Goal: Entertainment & Leisure: Consume media (video, audio)

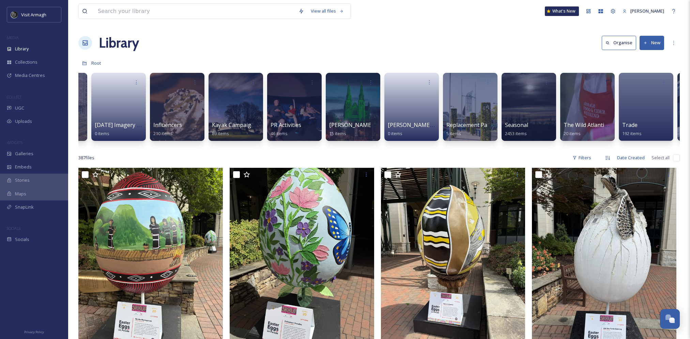
scroll to position [0, 805]
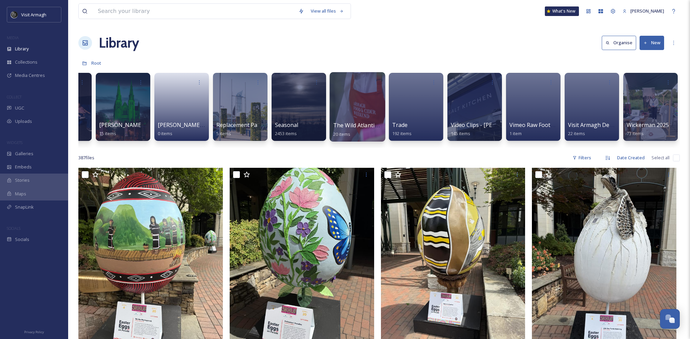
click at [347, 89] on div at bounding box center [357, 106] width 56 height 69
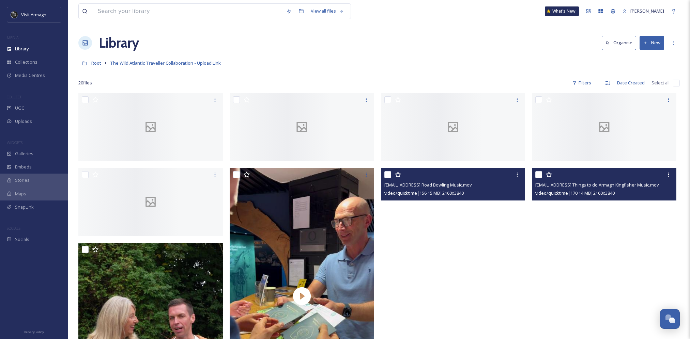
click at [600, 257] on video "thewildatlantictraveller@outlook.com-Top Things to do Armagh Kingfisher Music.m…" at bounding box center [604, 296] width 144 height 257
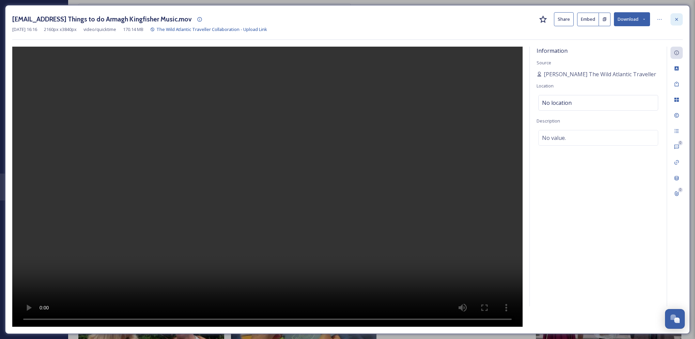
click at [678, 20] on icon at bounding box center [676, 19] width 5 height 5
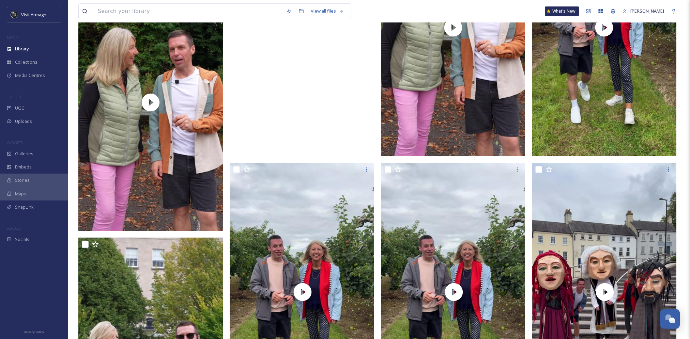
scroll to position [273, 0]
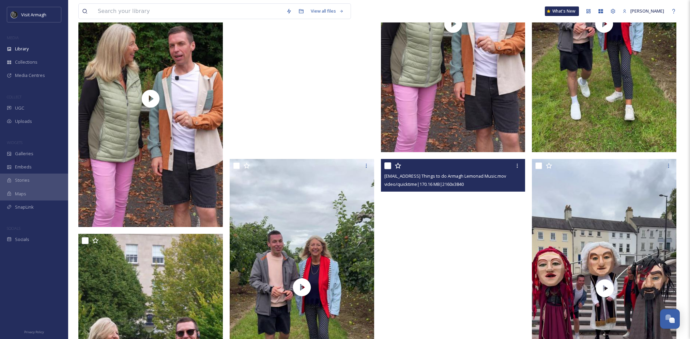
click at [451, 215] on video "thewildatlantictraveller@outlook.com-Top Things to do Armagh Lemonad Music.mov" at bounding box center [453, 287] width 144 height 257
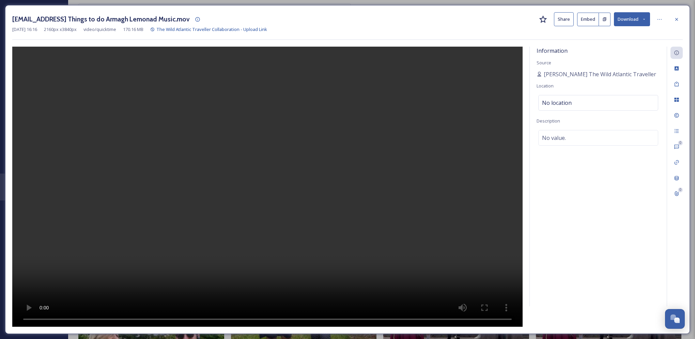
click at [556, 16] on button "Share" at bounding box center [564, 19] width 20 height 14
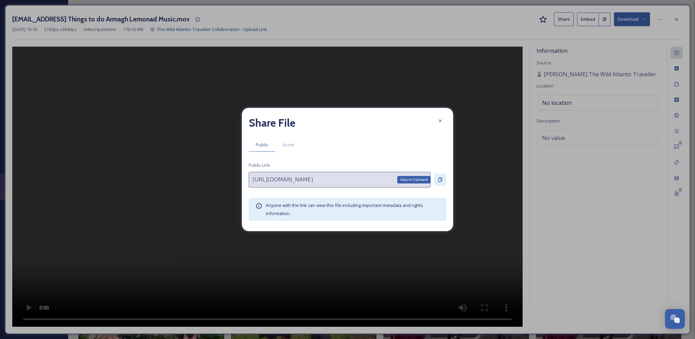
click at [441, 179] on icon at bounding box center [440, 180] width 4 height 4
click at [438, 116] on div at bounding box center [440, 121] width 12 height 12
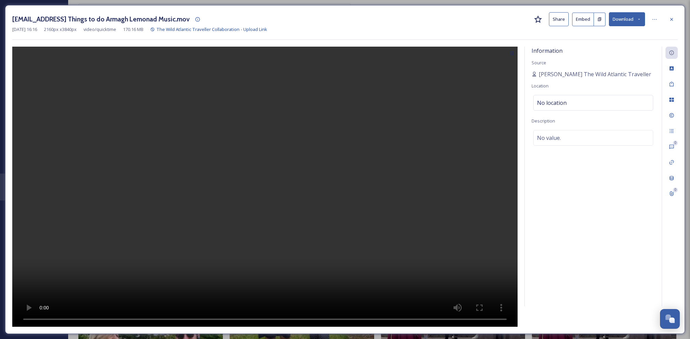
drag, startPoint x: 328, startPoint y: 278, endPoint x: 309, endPoint y: 280, distance: 19.5
click at [328, 278] on video at bounding box center [264, 187] width 505 height 280
click at [293, 259] on video at bounding box center [264, 187] width 505 height 280
click at [281, 261] on video at bounding box center [264, 187] width 505 height 280
click at [293, 255] on video at bounding box center [264, 187] width 505 height 280
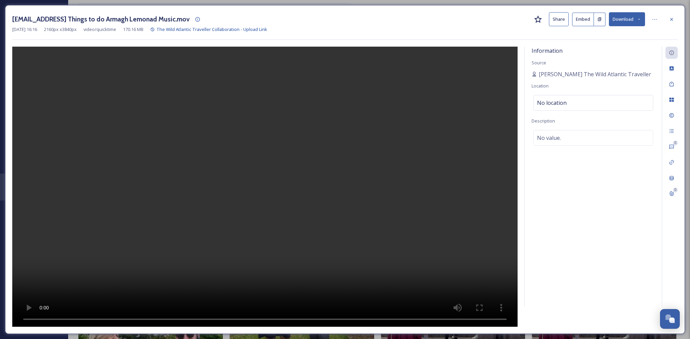
click at [275, 242] on video at bounding box center [264, 187] width 505 height 280
click at [331, 256] on video at bounding box center [264, 187] width 505 height 280
click at [280, 211] on video at bounding box center [264, 187] width 505 height 280
click at [283, 233] on video at bounding box center [264, 187] width 505 height 280
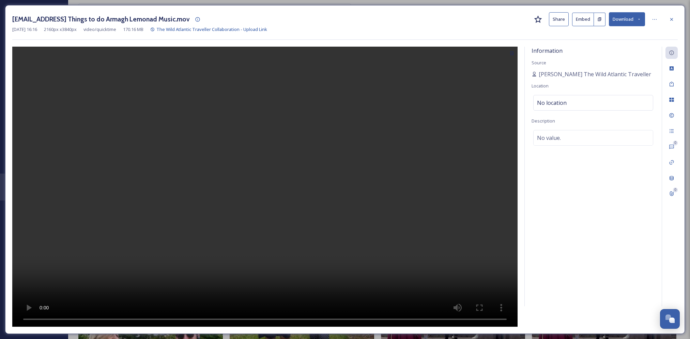
click at [363, 265] on div at bounding box center [264, 187] width 505 height 280
click at [317, 223] on video at bounding box center [264, 187] width 505 height 280
click at [290, 189] on video at bounding box center [264, 187] width 505 height 280
click at [387, 259] on div at bounding box center [264, 187] width 505 height 280
click at [282, 220] on video at bounding box center [264, 187] width 505 height 280
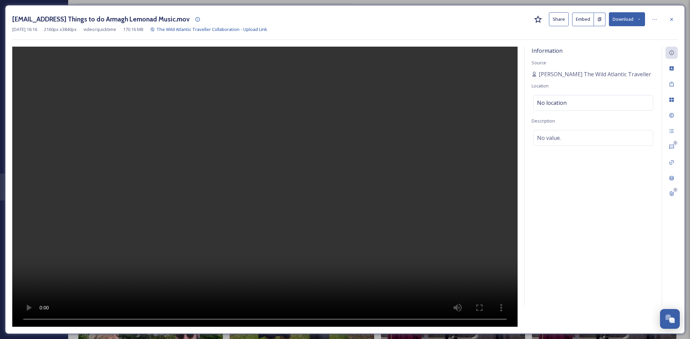
click at [305, 220] on video at bounding box center [264, 187] width 505 height 280
click at [234, 264] on video at bounding box center [264, 187] width 505 height 280
click at [289, 213] on video at bounding box center [264, 187] width 505 height 280
click at [312, 275] on video at bounding box center [264, 187] width 505 height 280
click at [591, 244] on div "Information Source [PERSON_NAME] The Wild Atlantic Traveller Location No locati…" at bounding box center [593, 177] width 137 height 260
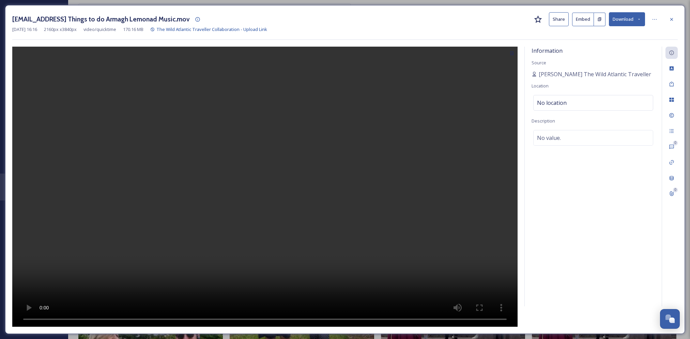
click at [288, 239] on video at bounding box center [264, 187] width 505 height 280
click at [286, 224] on video at bounding box center [264, 187] width 505 height 280
